Goal: Navigation & Orientation: Understand site structure

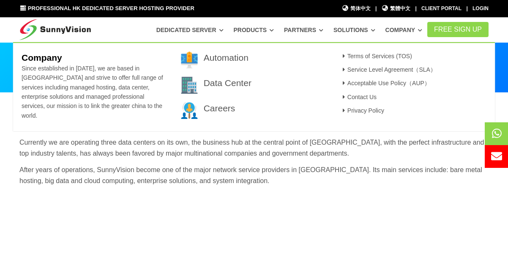
click at [395, 34] on link "Company" at bounding box center [403, 29] width 37 height 15
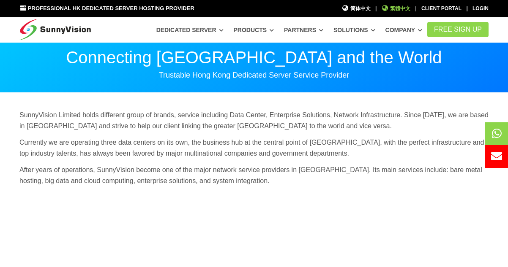
click at [410, 8] on span "繁體中文" at bounding box center [395, 9] width 29 height 8
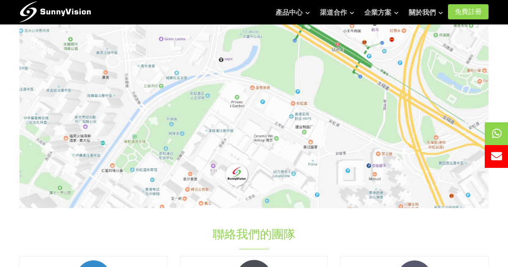
scroll to position [162, 0]
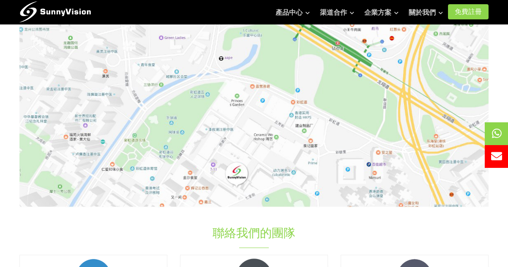
click at [239, 174] on img at bounding box center [253, 114] width 469 height 187
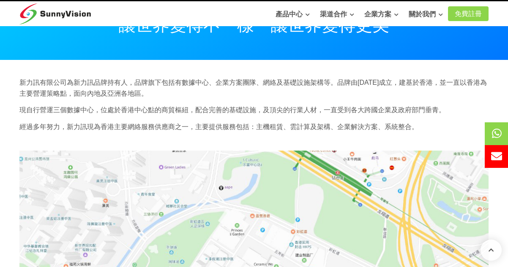
scroll to position [0, 0]
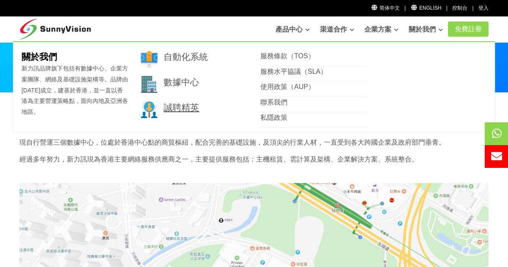
click at [196, 108] on link "誠聘精英" at bounding box center [180, 108] width 35 height 10
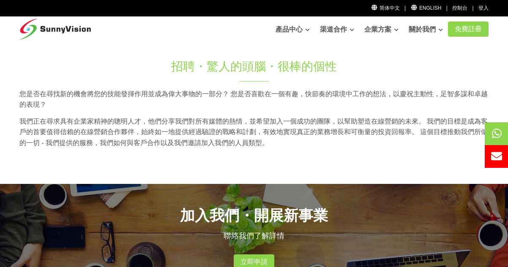
scroll to position [51, 0]
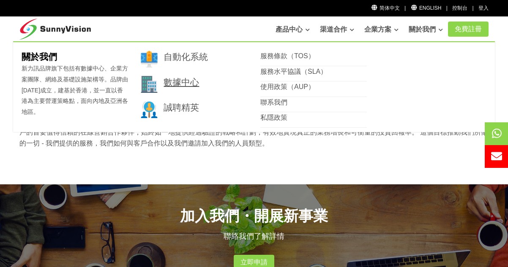
click at [182, 84] on link "數據中心" at bounding box center [180, 82] width 35 height 10
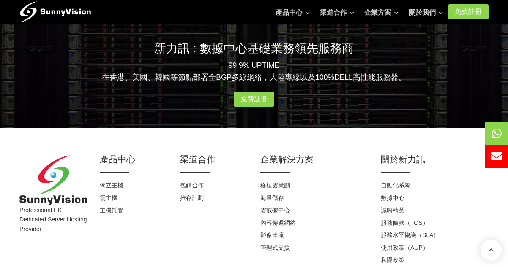
scroll to position [910, 0]
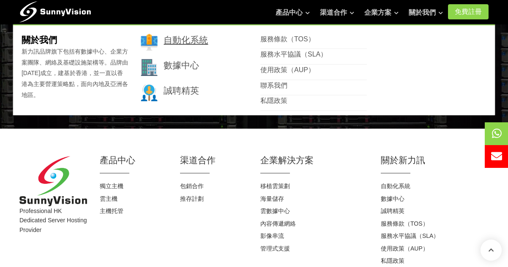
click at [199, 39] on link "自動化系統" at bounding box center [185, 40] width 44 height 10
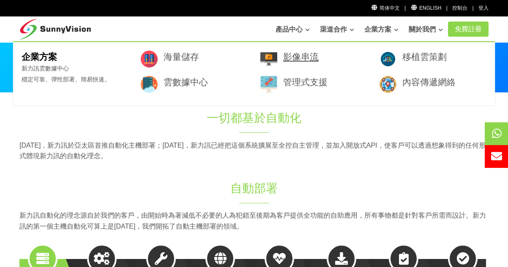
click at [310, 54] on link "影像串流" at bounding box center [300, 57] width 35 height 10
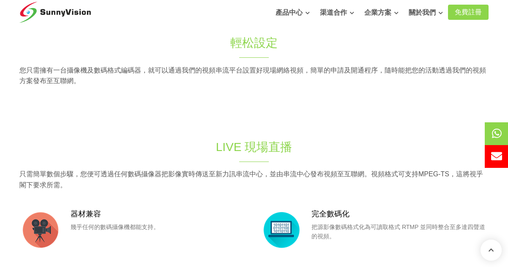
scroll to position [63, 0]
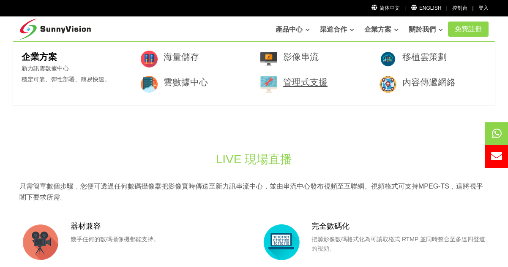
click at [302, 81] on link "管理式支援" at bounding box center [305, 82] width 44 height 10
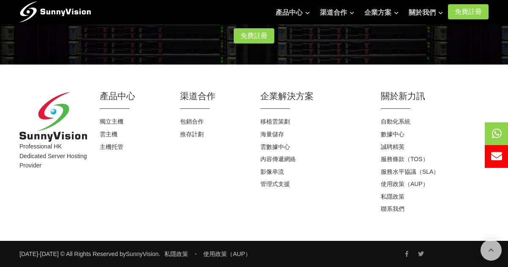
scroll to position [348, 0]
